Goal: Task Accomplishment & Management: Use online tool/utility

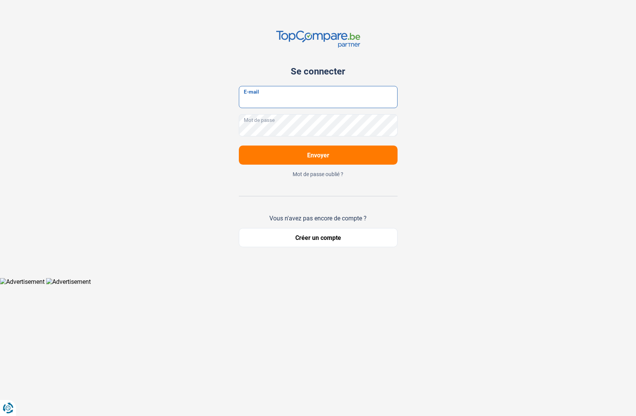
click at [300, 95] on input "E-mail" at bounding box center [318, 97] width 159 height 22
type input "[PERSON_NAME][EMAIL_ADDRESS][DOMAIN_NAME]"
click at [297, 147] on button "Envoyer" at bounding box center [318, 154] width 159 height 19
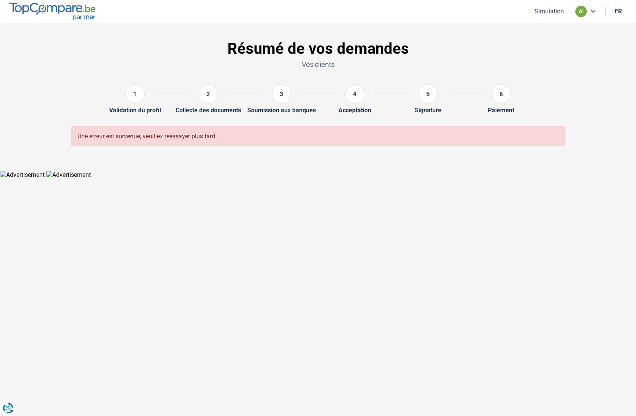
click at [543, 9] on button "Simulation" at bounding box center [549, 11] width 34 height 8
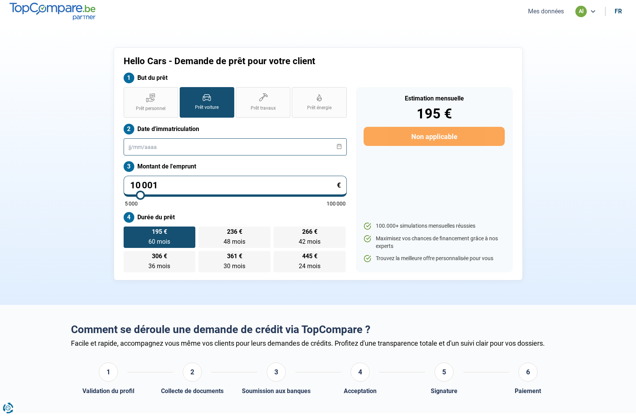
click at [129, 148] on input "text" at bounding box center [235, 146] width 223 height 17
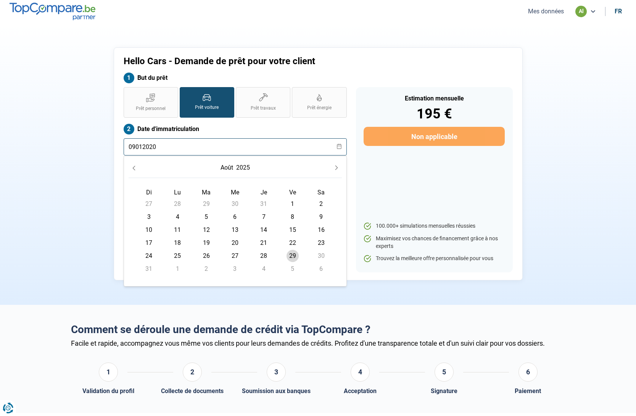
type input "09012020"
click at [92, 168] on div "Hello Cars - Demande de prêt pour votre client But du prêt Prêt personnel Prêt …" at bounding box center [318, 163] width 504 height 233
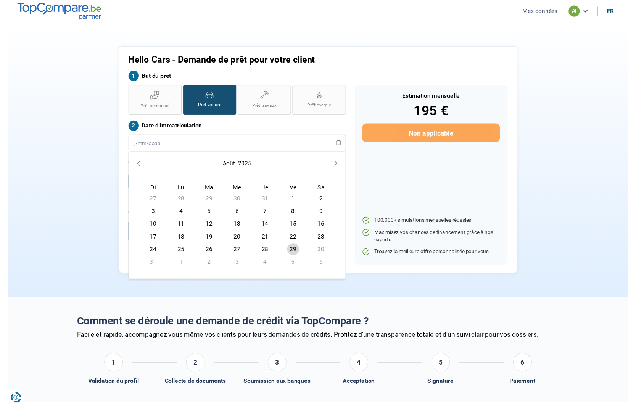
scroll to position [2, 0]
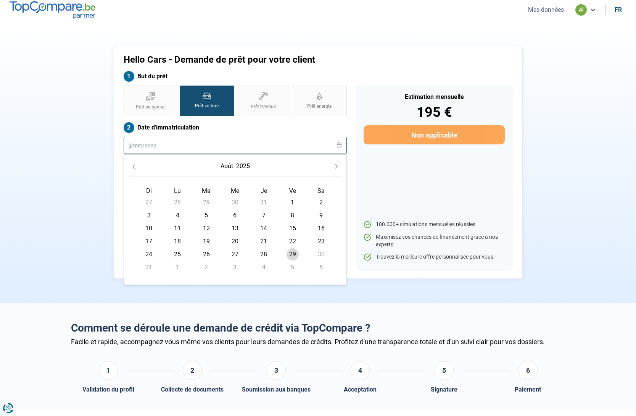
click at [162, 146] on input "text" at bounding box center [235, 145] width 223 height 17
click at [131, 165] on icon "Previous Month" at bounding box center [133, 166] width 5 height 5
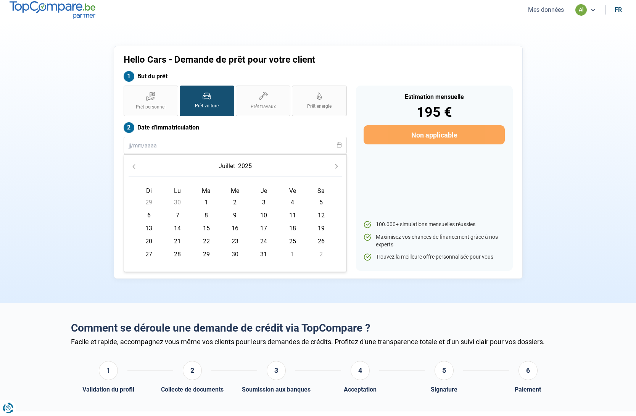
click at [132, 165] on icon "Previous Month" at bounding box center [133, 166] width 5 height 5
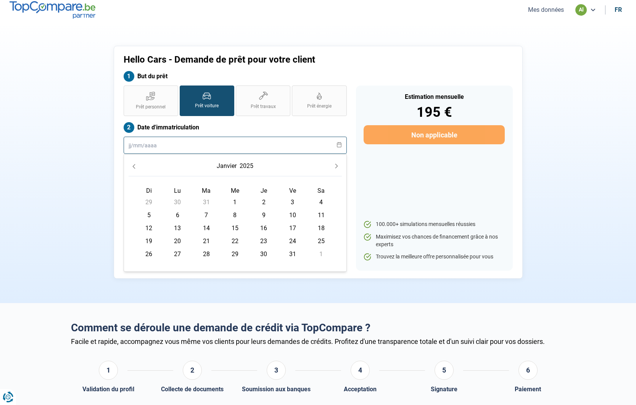
click at [130, 143] on input "text" at bounding box center [235, 145] width 223 height 17
click at [236, 200] on span "1" at bounding box center [235, 202] width 12 height 12
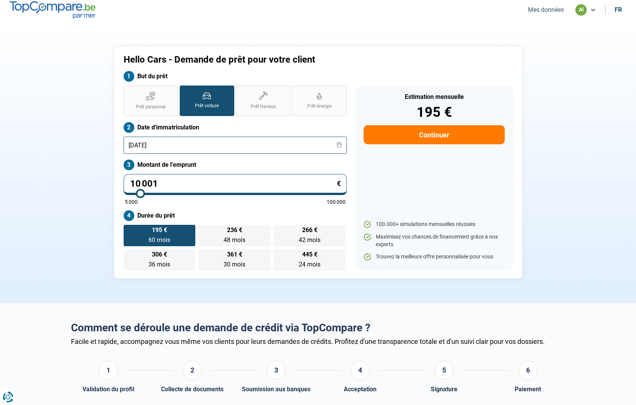
type input "[DATE]"
drag, startPoint x: 167, startPoint y: 181, endPoint x: 100, endPoint y: 181, distance: 67.2
click at [100, 181] on div "Hello Cars - Demande de prêt pour votre client But du prêt Prêt personnel Prêt …" at bounding box center [318, 162] width 504 height 233
type input "1"
type input "5000"
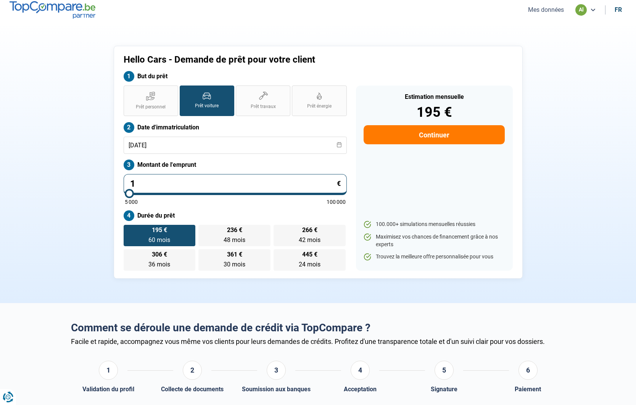
type input "12"
type input "5000"
type input "120"
type input "5000"
type input "1 200"
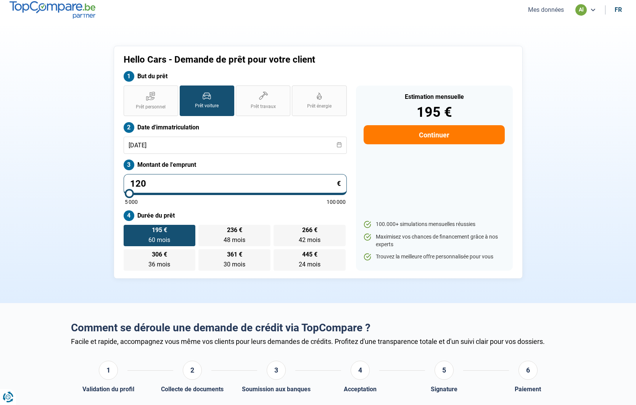
type input "5000"
type input "12 000"
type input "12000"
click at [72, 226] on div "Hello Cars - Demande de prêt pour votre client But du prêt Prêt personnel Prêt …" at bounding box center [318, 162] width 504 height 233
